Goal: Task Accomplishment & Management: Manage account settings

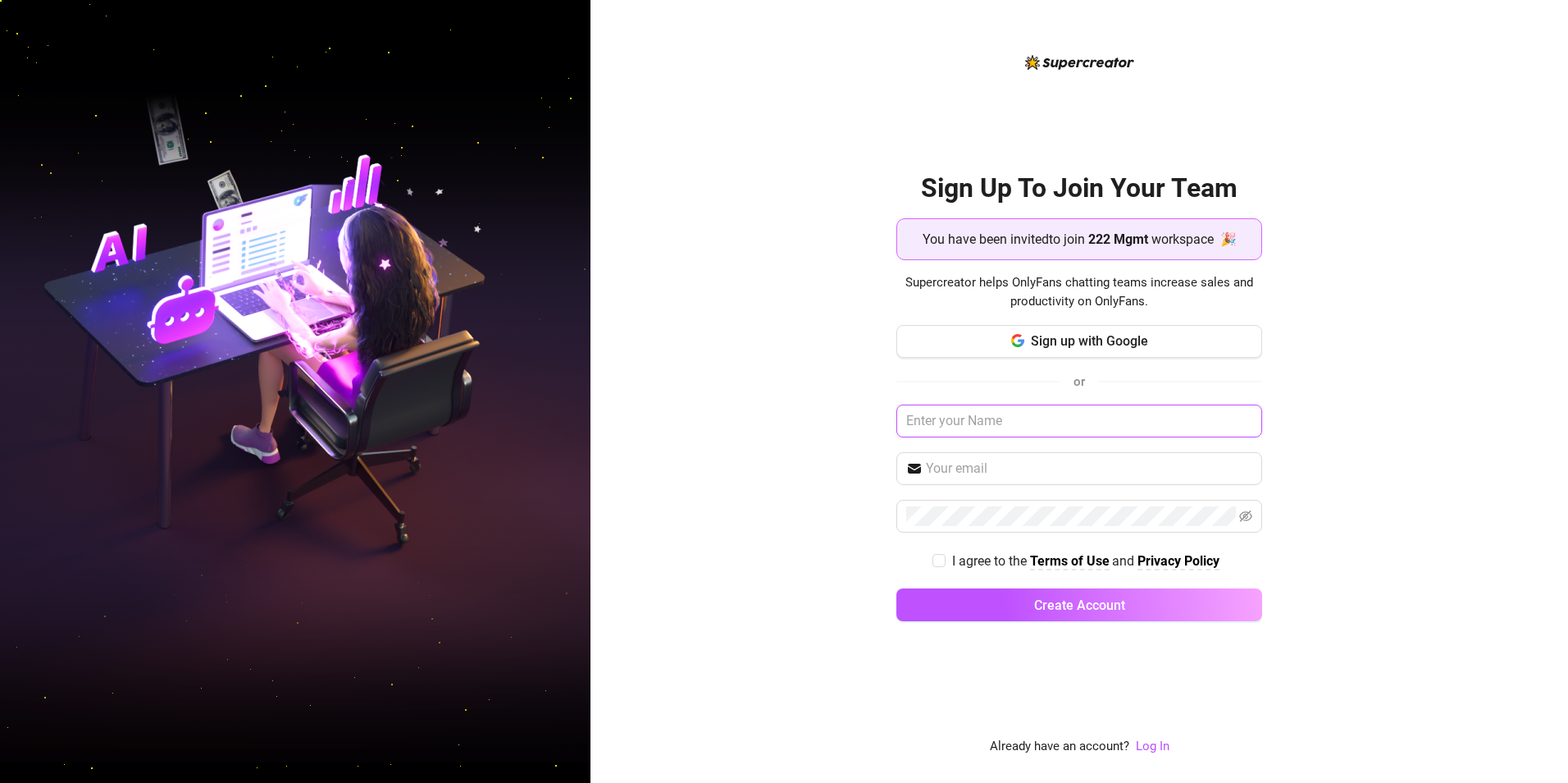
click at [652, 418] on input "text" at bounding box center [1079, 421] width 366 height 33
click at [652, 333] on button "Sign up with Google" at bounding box center [1079, 341] width 366 height 33
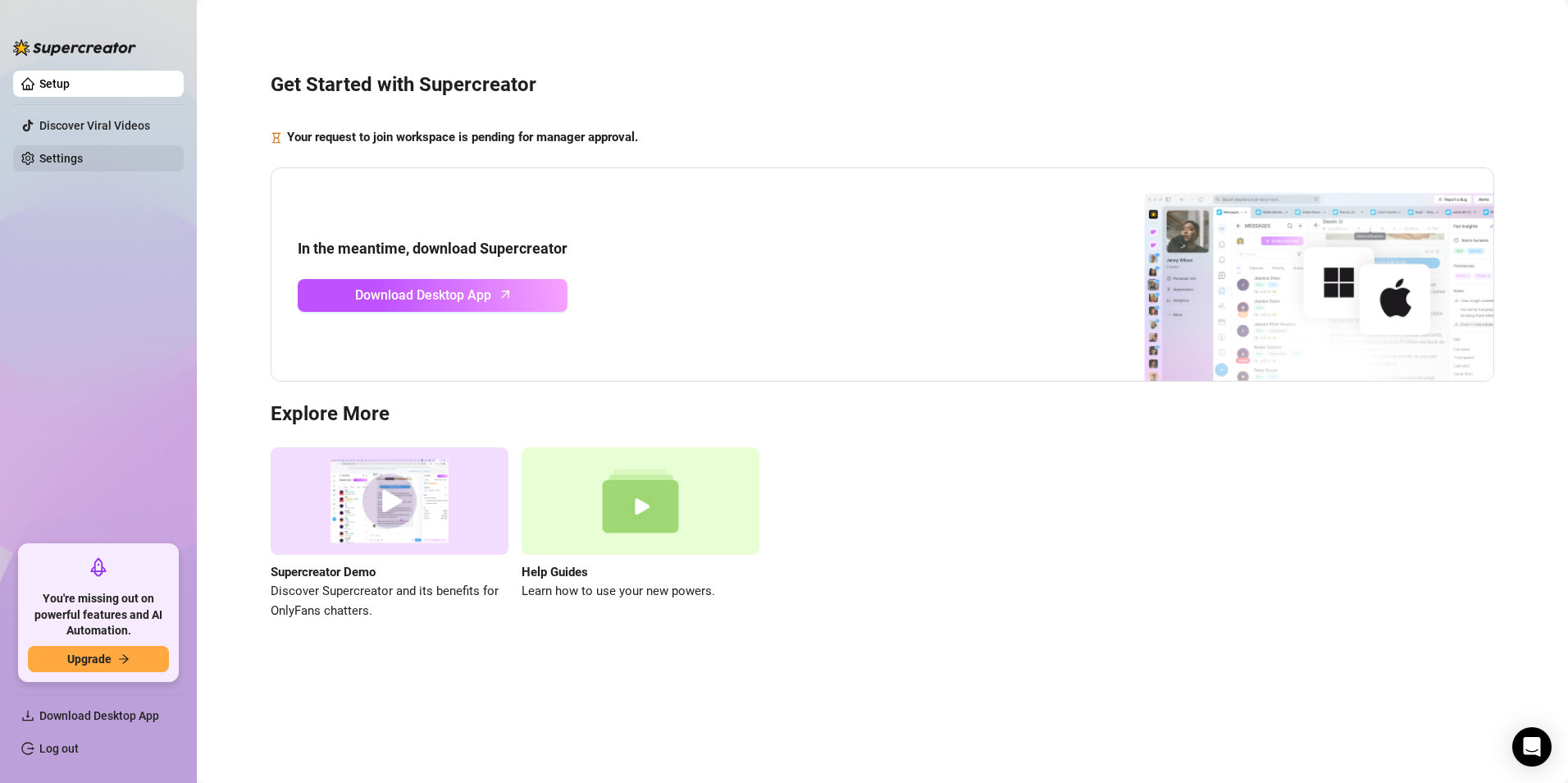
click at [80, 163] on link "Settings" at bounding box center [61, 158] width 43 height 14
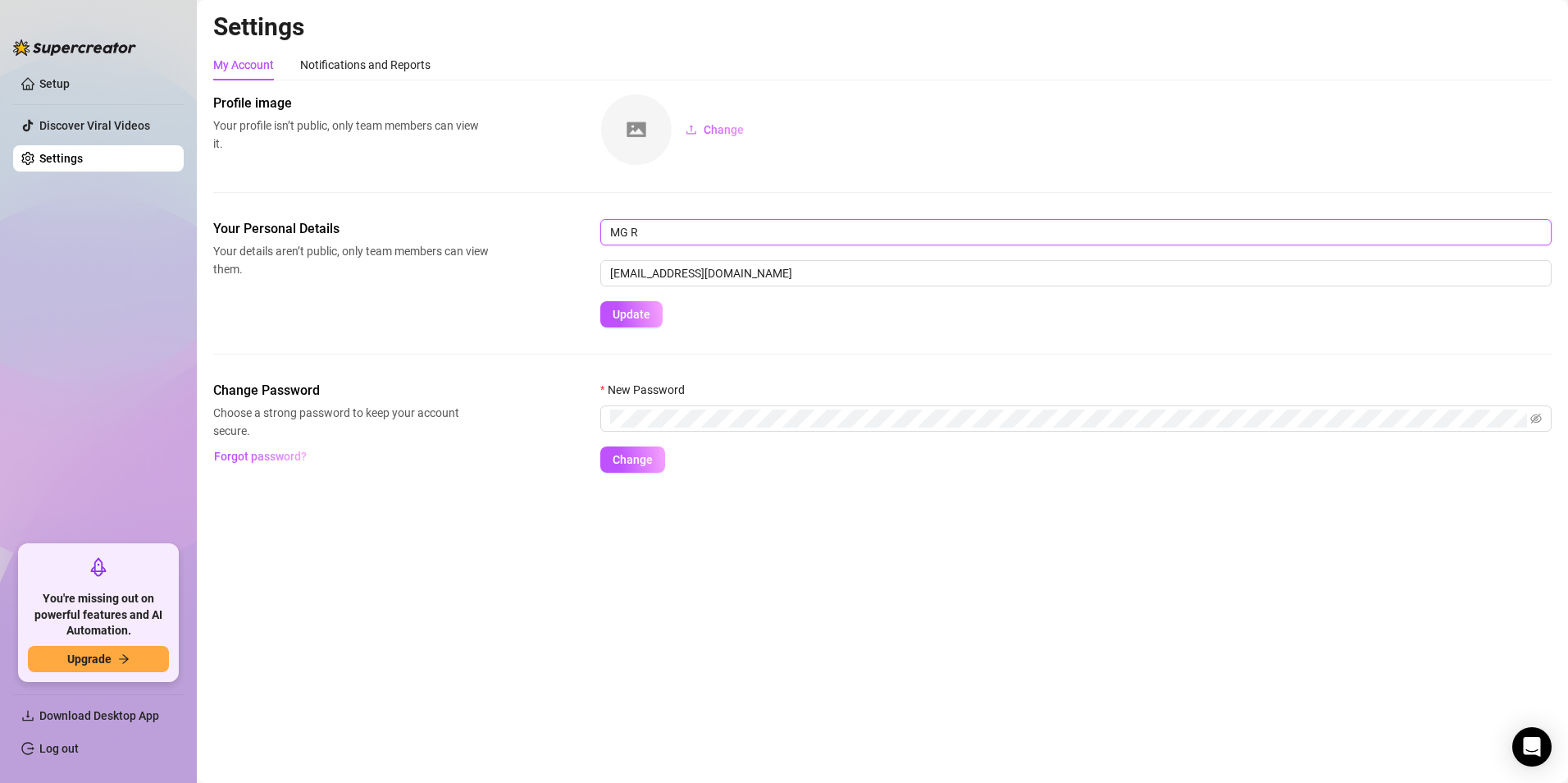
drag, startPoint x: 790, startPoint y: 229, endPoint x: 407, endPoint y: 205, distance: 383.8
click at [413, 205] on div "Profile image Your profile isn’t public, only team members can view it. Change …" at bounding box center [883, 283] width 1339 height 379
type input "Maria"
click at [299, 407] on div "Change Password Choose a strong password to keep your account secure. Forgot pa…" at bounding box center [883, 427] width 1339 height 92
click at [639, 308] on span "Update" at bounding box center [631, 314] width 38 height 14
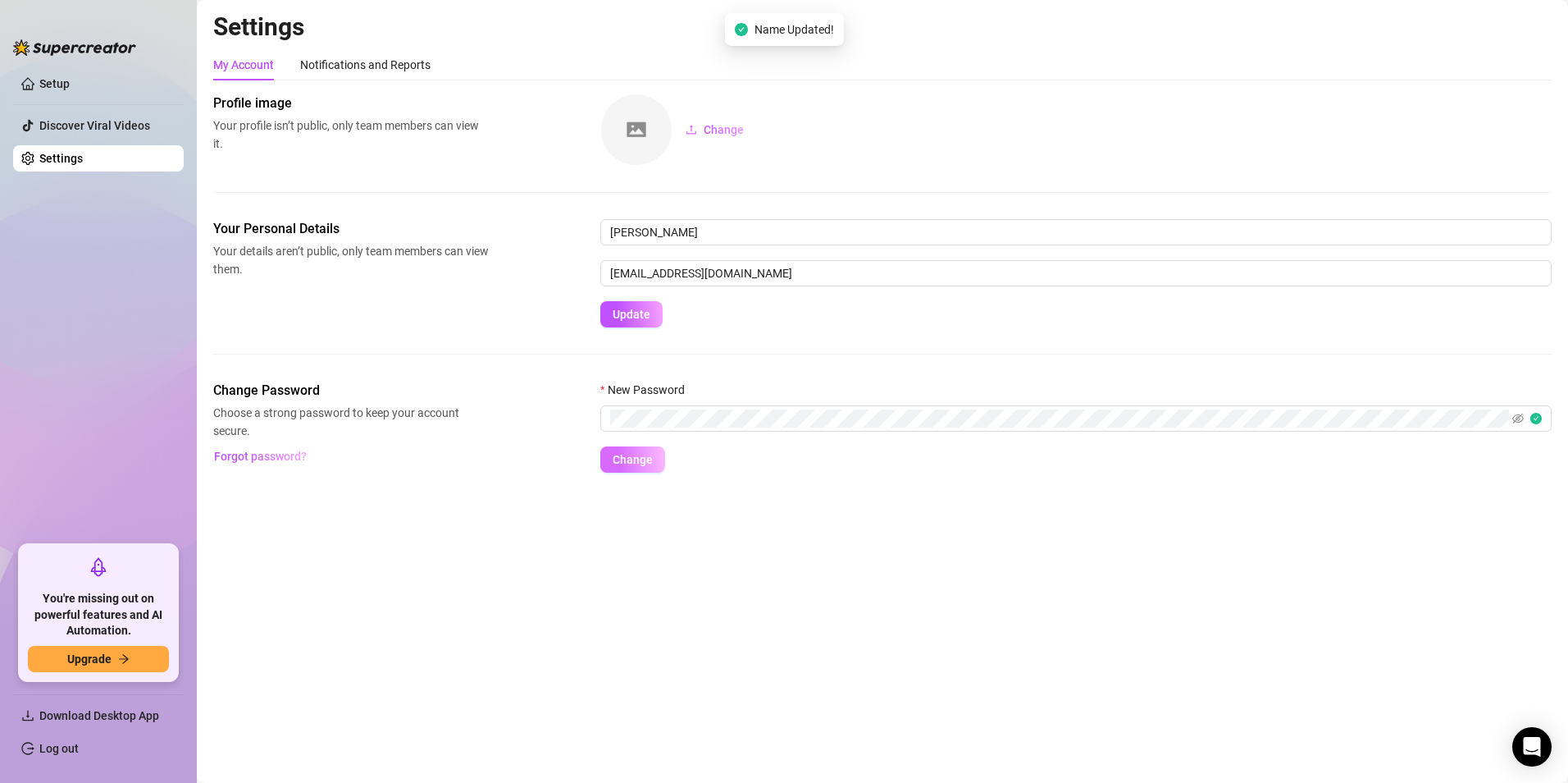
click at [649, 454] on button "Change" at bounding box center [632, 459] width 65 height 26
click at [90, 706] on span "Download Desktop App" at bounding box center [105, 715] width 131 height 26
click at [78, 714] on span "Download Desktop App" at bounding box center [100, 715] width 120 height 14
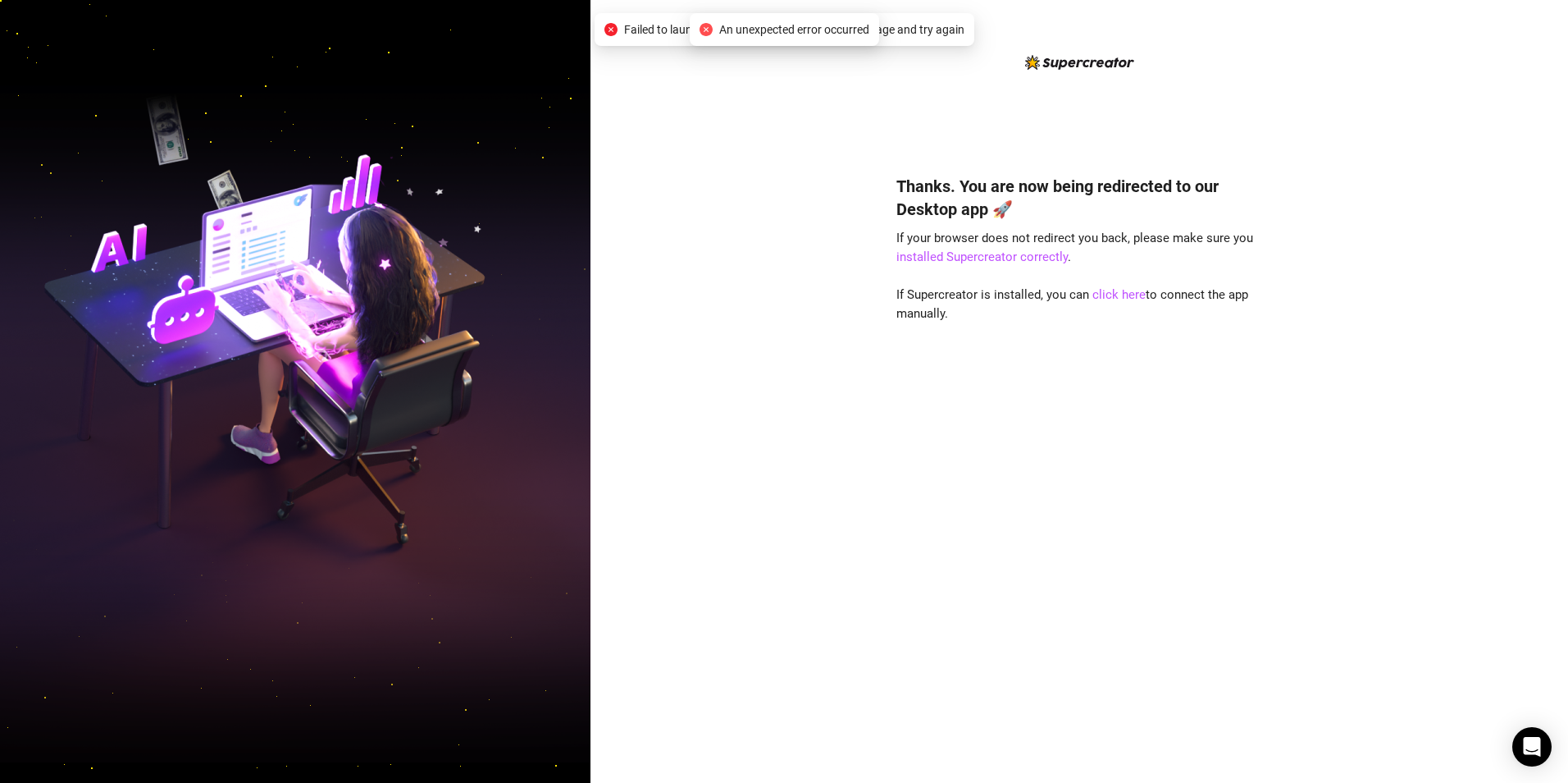
click at [763, 339] on div "Thanks. You are now being redirected to our Desktop app 🚀 If your browser does …" at bounding box center [1079, 391] width 977 height 783
click at [1125, 296] on link "click here" at bounding box center [1119, 294] width 53 height 14
click at [1124, 295] on link "click here" at bounding box center [1119, 294] width 53 height 14
click at [1032, 258] on link "installed Supercreator correctly" at bounding box center [982, 256] width 172 height 14
click at [1127, 289] on link "click here" at bounding box center [1119, 294] width 53 height 14
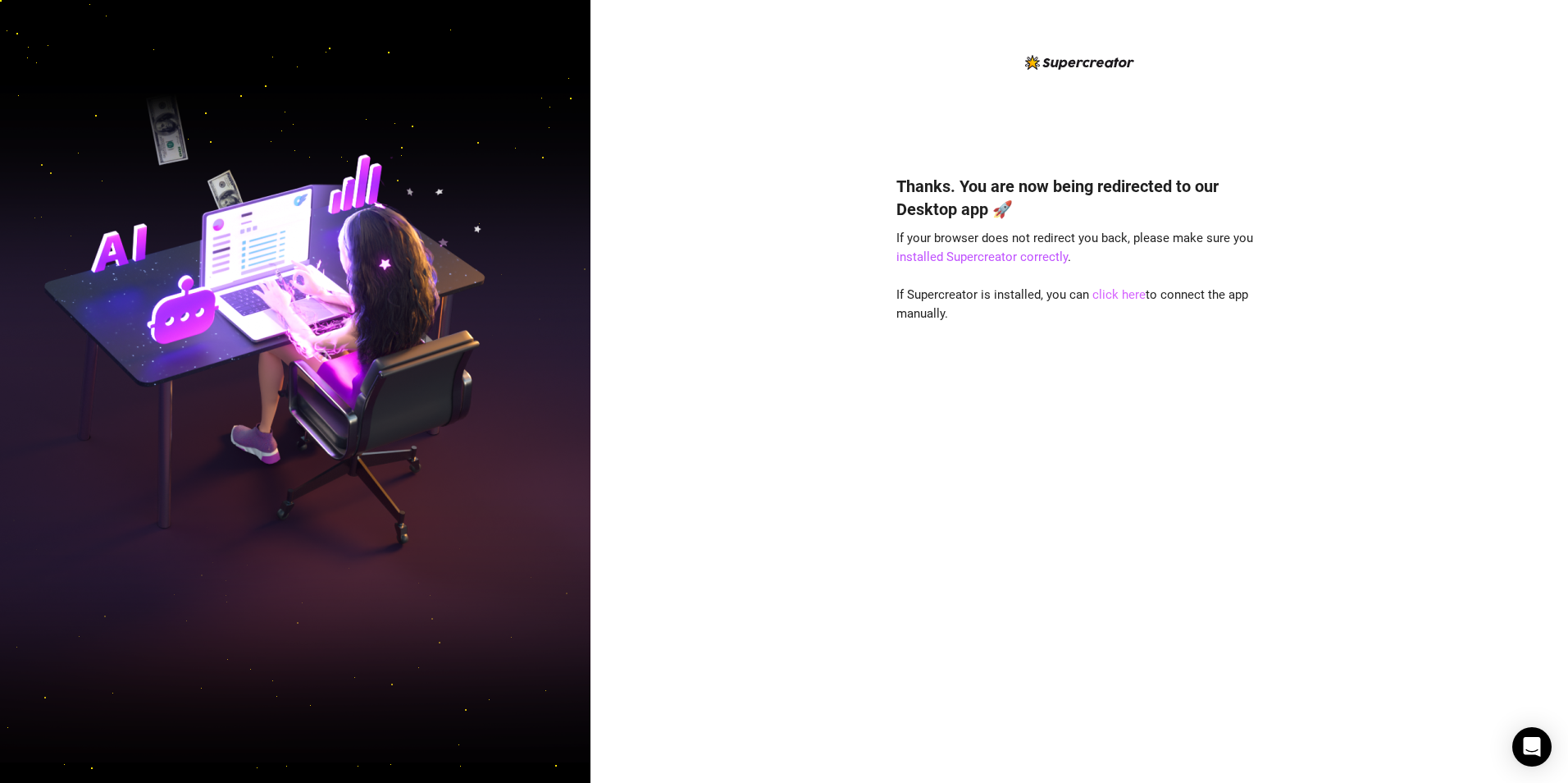
click at [1118, 295] on link "click here" at bounding box center [1119, 294] width 53 height 14
click at [982, 477] on div "Thanks. You are now being redirected to our Desktop app 🚀 If your browser does …" at bounding box center [1079, 454] width 366 height 604
click at [915, 63] on div "Thanks. You are now being redirected to our Desktop app 🚀 If your browser does …" at bounding box center [1079, 405] width 366 height 704
click at [887, 233] on div "Thanks. You are now being redirected to our Desktop app 🚀 If your browser does …" at bounding box center [1079, 391] width 977 height 783
